Goal: Task Accomplishment & Management: Manage account settings

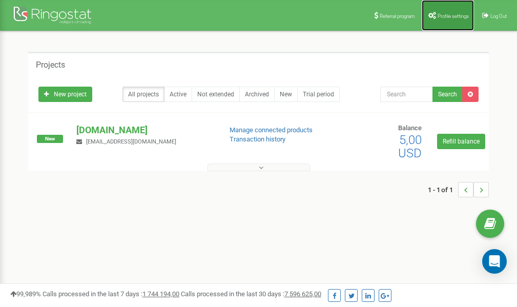
click at [441, 16] on span "Profile settings" at bounding box center [453, 16] width 31 height 6
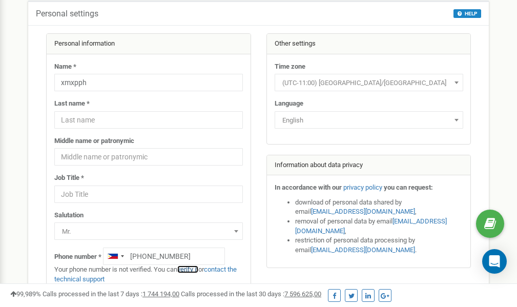
click at [194, 268] on link "verify it" at bounding box center [187, 269] width 21 height 8
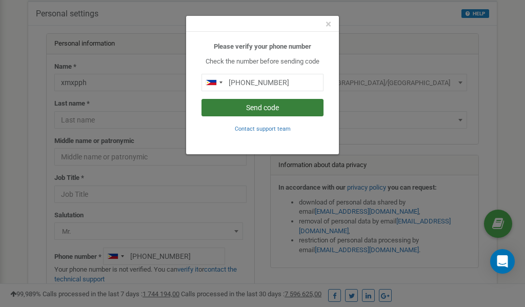
click at [247, 106] on button "Send code" at bounding box center [262, 107] width 122 height 17
